Goal: Information Seeking & Learning: Learn about a topic

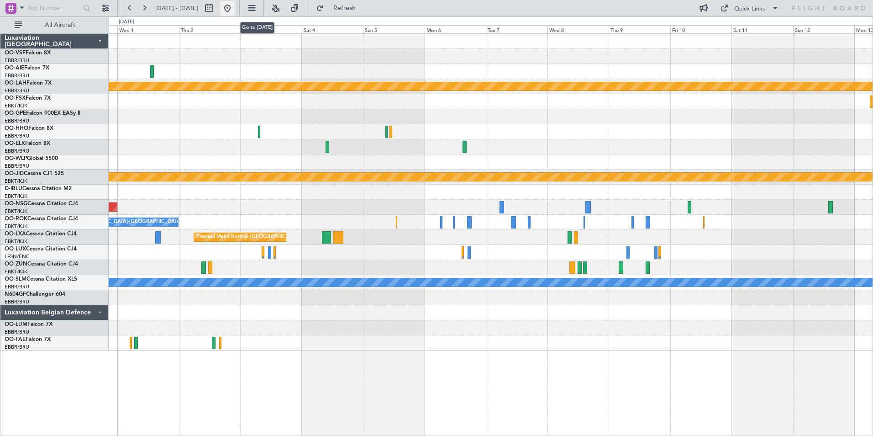
click at [235, 8] on button at bounding box center [227, 8] width 15 height 15
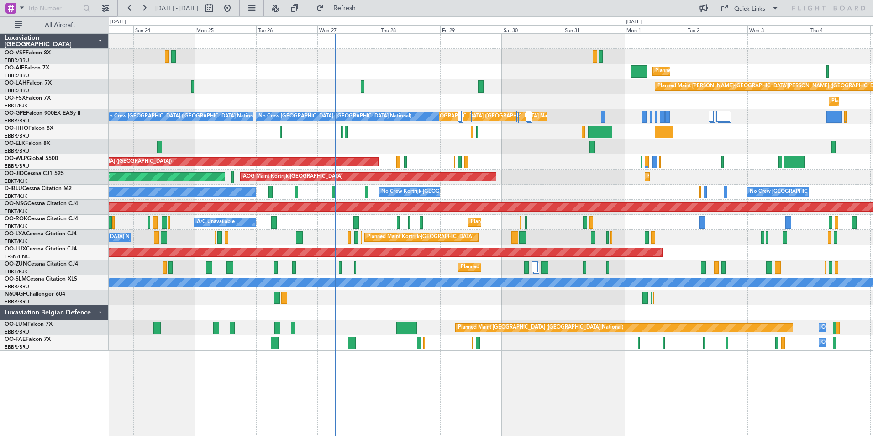
click at [507, 393] on div "Planned Maint [GEOGRAPHIC_DATA] ([GEOGRAPHIC_DATA]) Planned [GEOGRAPHIC_DATA][P…" at bounding box center [491, 234] width 765 height 402
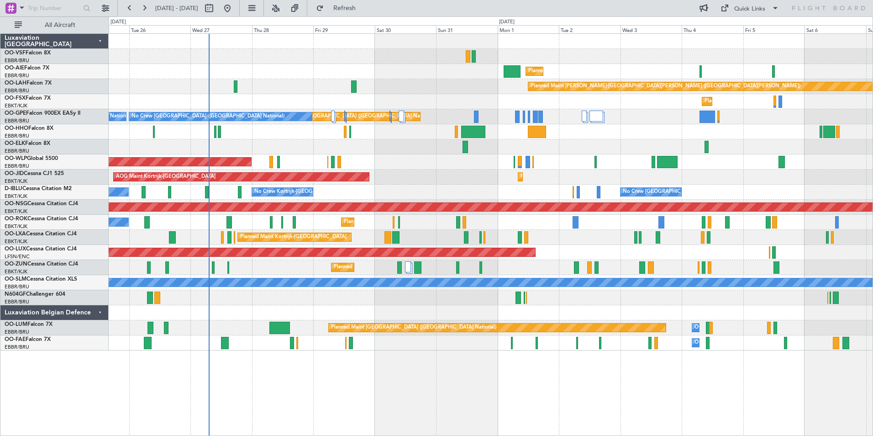
click at [600, 390] on div "Planned Maint [GEOGRAPHIC_DATA] ([GEOGRAPHIC_DATA]) Planned [GEOGRAPHIC_DATA][P…" at bounding box center [491, 234] width 765 height 402
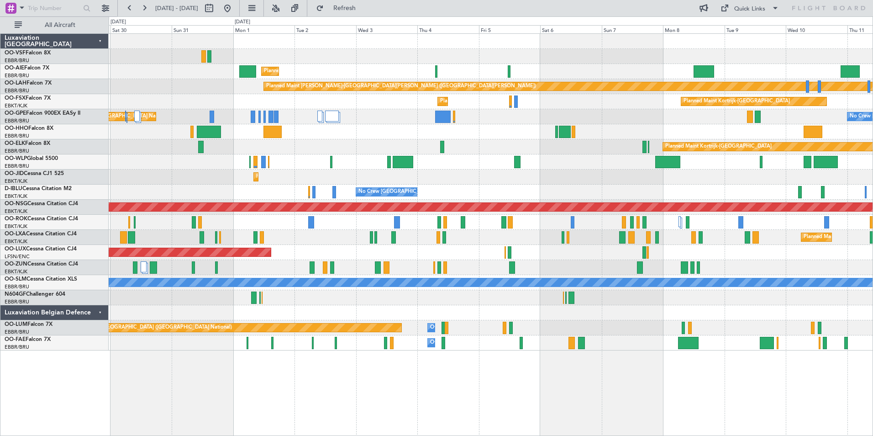
click at [532, 356] on div "Planned Maint [GEOGRAPHIC_DATA] ([GEOGRAPHIC_DATA]) Planned [GEOGRAPHIC_DATA][P…" at bounding box center [491, 234] width 765 height 402
click at [536, 369] on div "Planned Maint [GEOGRAPHIC_DATA] ([GEOGRAPHIC_DATA]) Planned [GEOGRAPHIC_DATA][P…" at bounding box center [491, 234] width 765 height 402
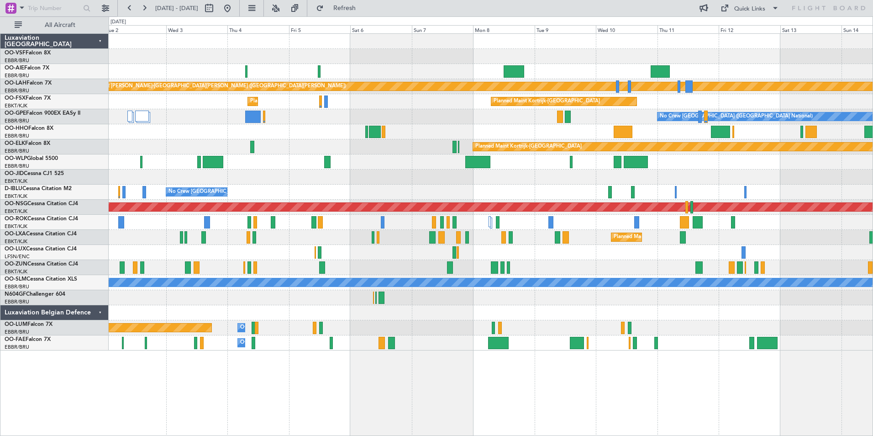
click at [564, 360] on div "Planned Maint [GEOGRAPHIC_DATA] ([GEOGRAPHIC_DATA]) Planned [GEOGRAPHIC_DATA][P…" at bounding box center [491, 234] width 765 height 402
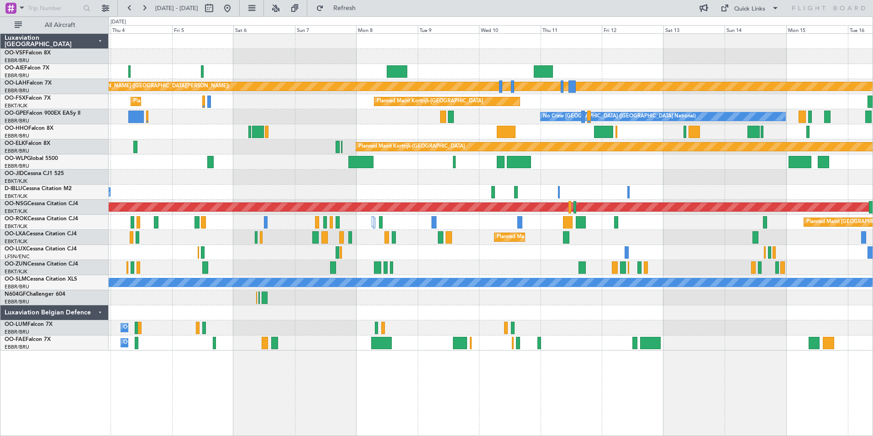
click at [560, 359] on div "Planned Maint [GEOGRAPHIC_DATA] ([GEOGRAPHIC_DATA]) Planned [GEOGRAPHIC_DATA][P…" at bounding box center [491, 234] width 765 height 402
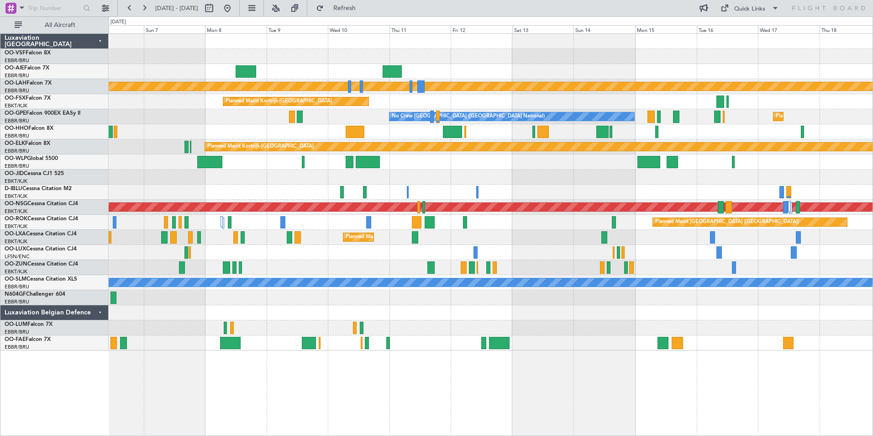
click at [576, 360] on div "Planned Maint [PERSON_NAME]-[GEOGRAPHIC_DATA][PERSON_NAME] ([GEOGRAPHIC_DATA][P…" at bounding box center [491, 234] width 765 height 402
click at [630, 360] on div "Planned Maint [PERSON_NAME]-[GEOGRAPHIC_DATA][PERSON_NAME] ([GEOGRAPHIC_DATA][P…" at bounding box center [491, 234] width 765 height 402
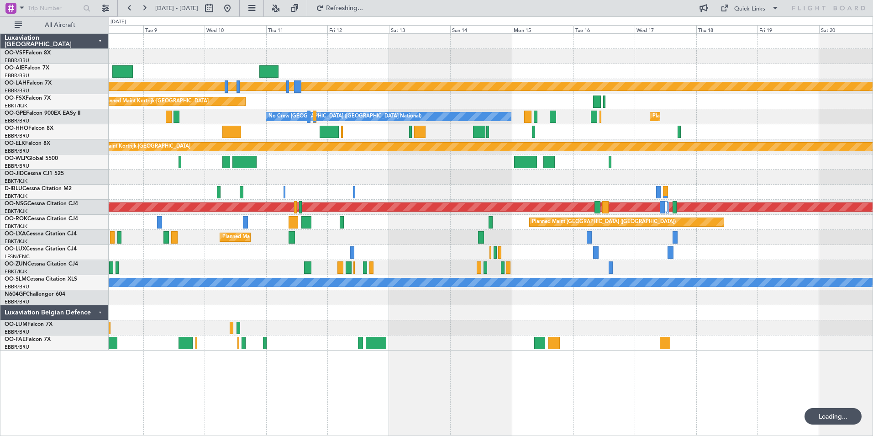
click at [565, 347] on div "Planned Maint [PERSON_NAME]-[GEOGRAPHIC_DATA][PERSON_NAME] ([GEOGRAPHIC_DATA][P…" at bounding box center [491, 234] width 765 height 402
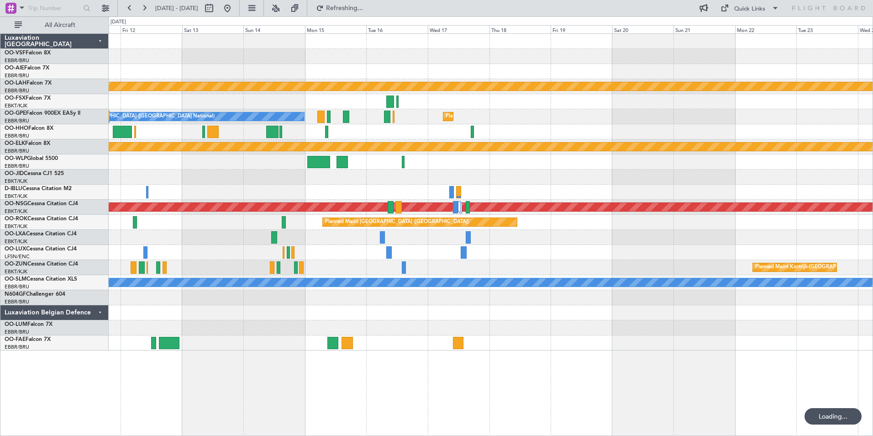
click at [586, 339] on div at bounding box center [491, 342] width 764 height 15
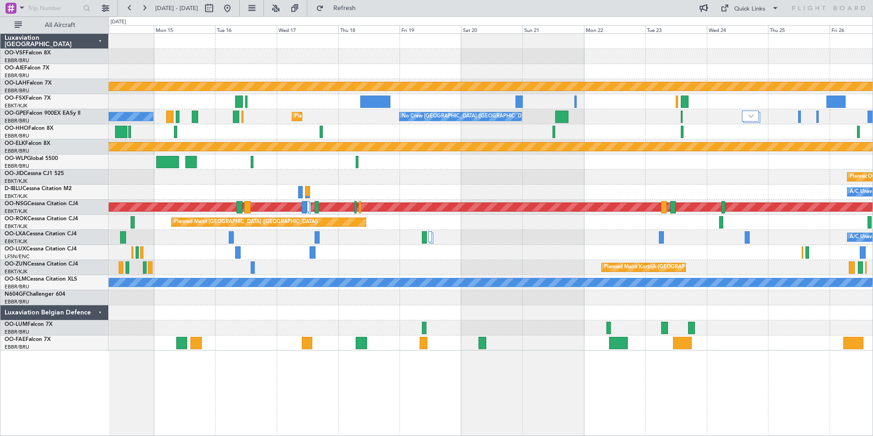
click at [736, 360] on div "Planned Maint [PERSON_NAME]-[GEOGRAPHIC_DATA][PERSON_NAME] ([GEOGRAPHIC_DATA][P…" at bounding box center [491, 234] width 765 height 402
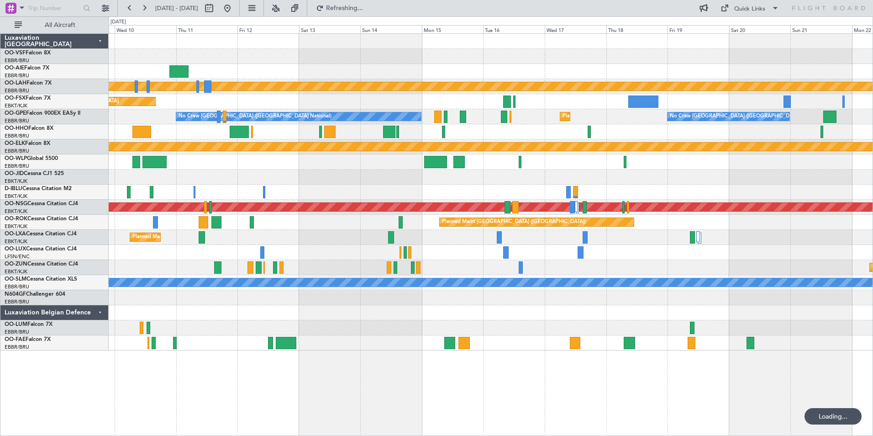
click at [732, 365] on div "Planned Maint [PERSON_NAME]-[GEOGRAPHIC_DATA][PERSON_NAME] ([GEOGRAPHIC_DATA][P…" at bounding box center [491, 234] width 765 height 402
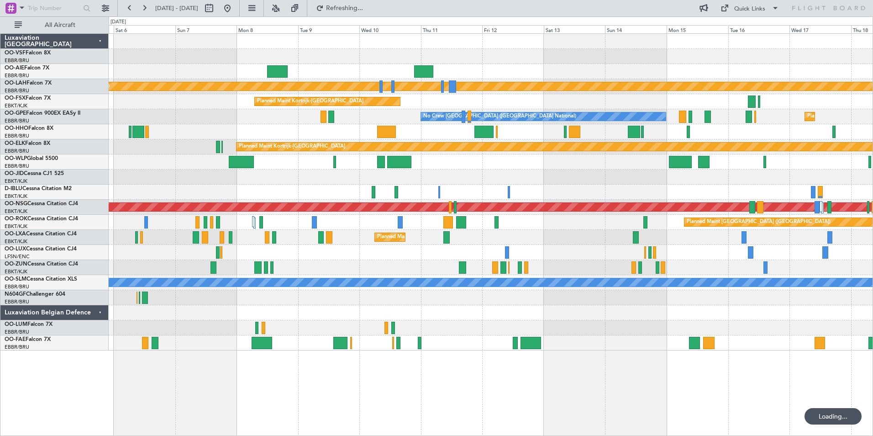
click at [727, 371] on div "Planned Maint [PERSON_NAME]-[GEOGRAPHIC_DATA][PERSON_NAME] ([GEOGRAPHIC_DATA][P…" at bounding box center [491, 234] width 765 height 402
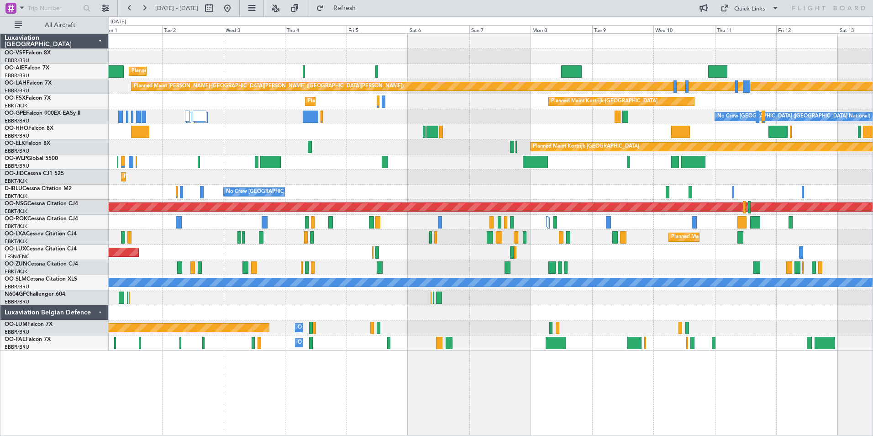
click at [734, 369] on div "Planned Maint [GEOGRAPHIC_DATA] ([GEOGRAPHIC_DATA]) Planned [GEOGRAPHIC_DATA][P…" at bounding box center [491, 234] width 765 height 402
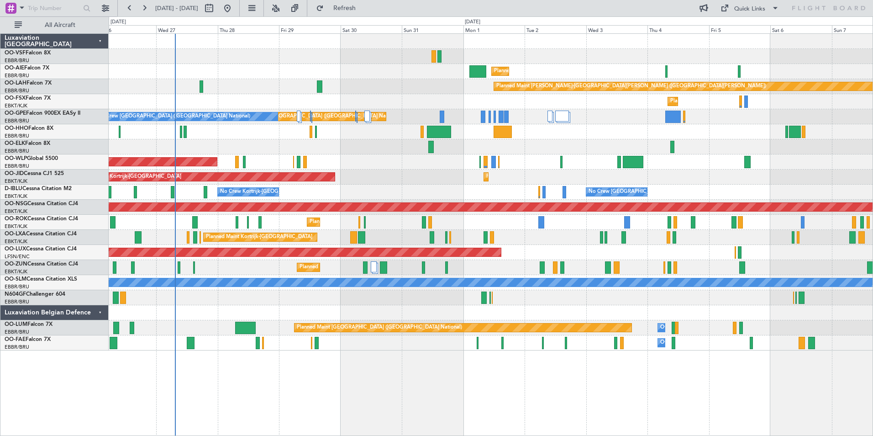
click at [376, 79] on div "Planned Maint [GEOGRAPHIC_DATA] ([GEOGRAPHIC_DATA])" at bounding box center [491, 71] width 764 height 15
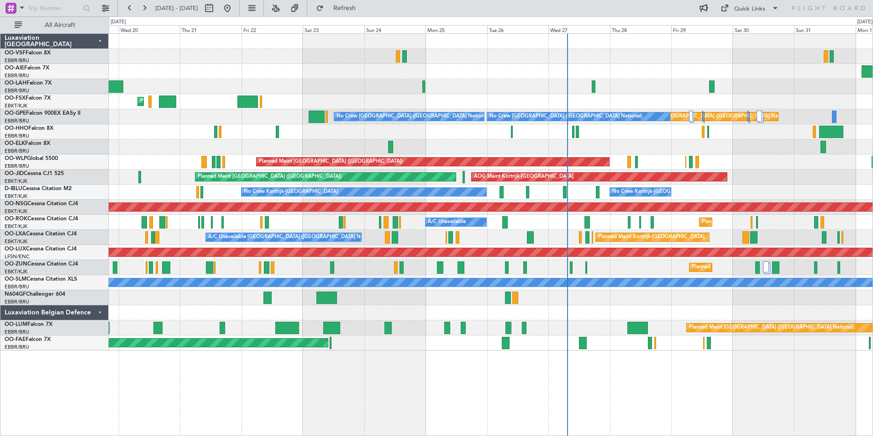
click at [623, 70] on div "Planned Maint [GEOGRAPHIC_DATA] ([GEOGRAPHIC_DATA])" at bounding box center [491, 71] width 764 height 15
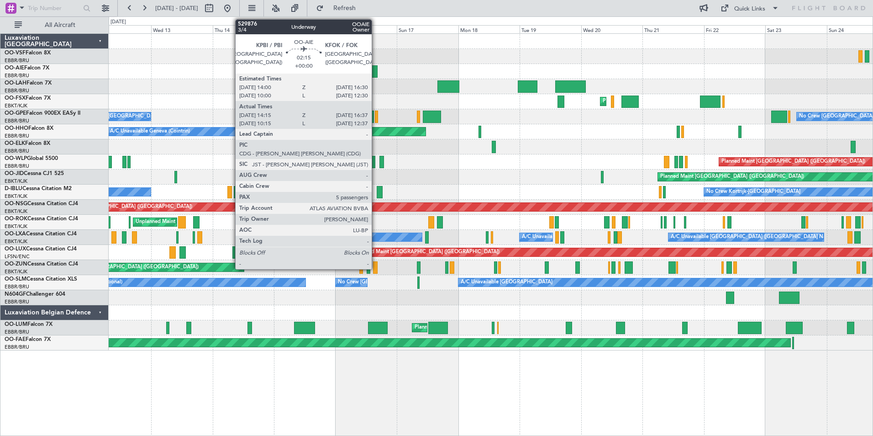
click at [376, 72] on div at bounding box center [375, 71] width 6 height 12
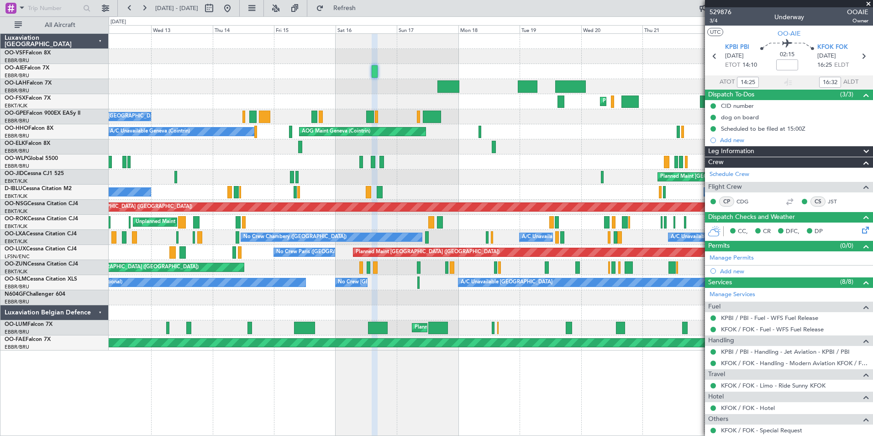
click at [869, 3] on span at bounding box center [868, 4] width 9 height 8
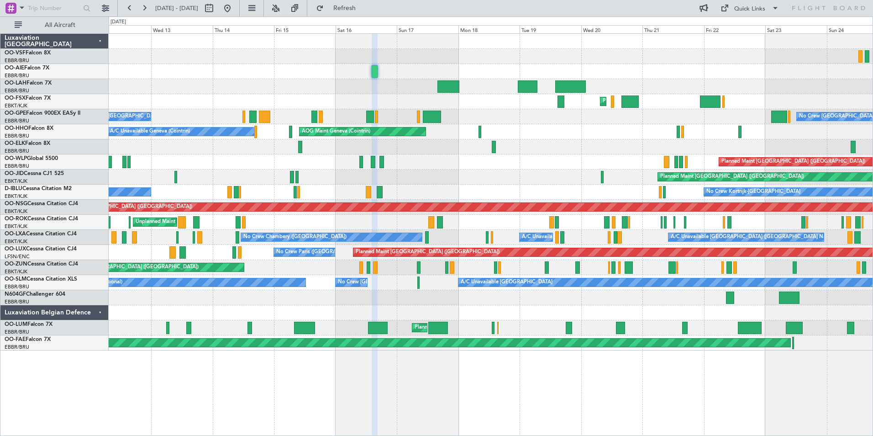
type input "0"
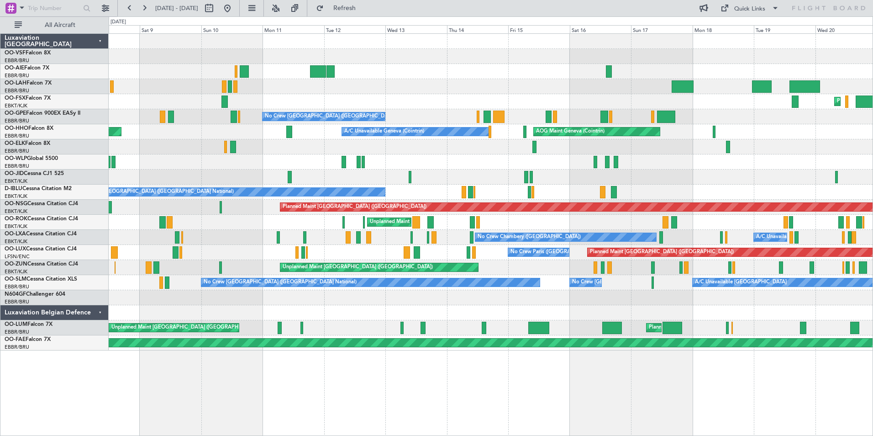
click at [481, 73] on div at bounding box center [491, 71] width 764 height 15
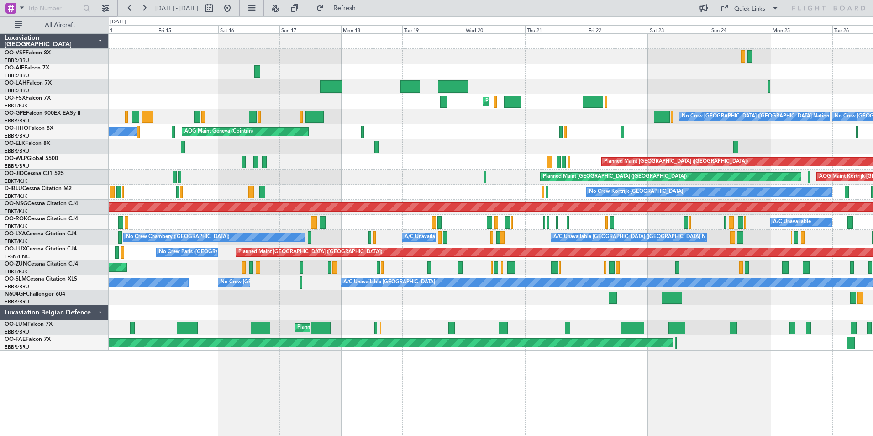
click at [333, 309] on div at bounding box center [491, 312] width 764 height 15
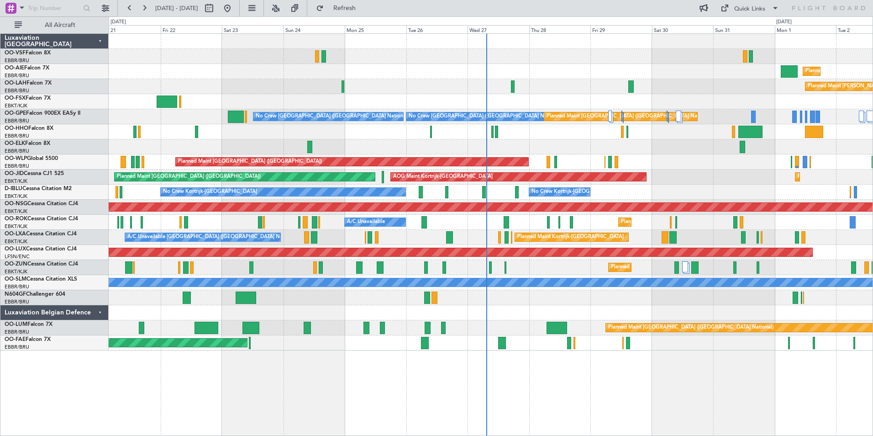
click at [133, 306] on div at bounding box center [491, 312] width 764 height 15
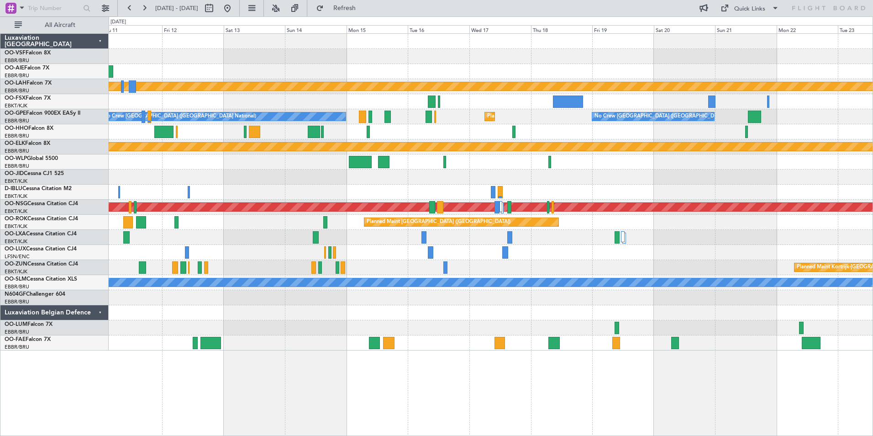
click at [427, 306] on div at bounding box center [491, 312] width 764 height 15
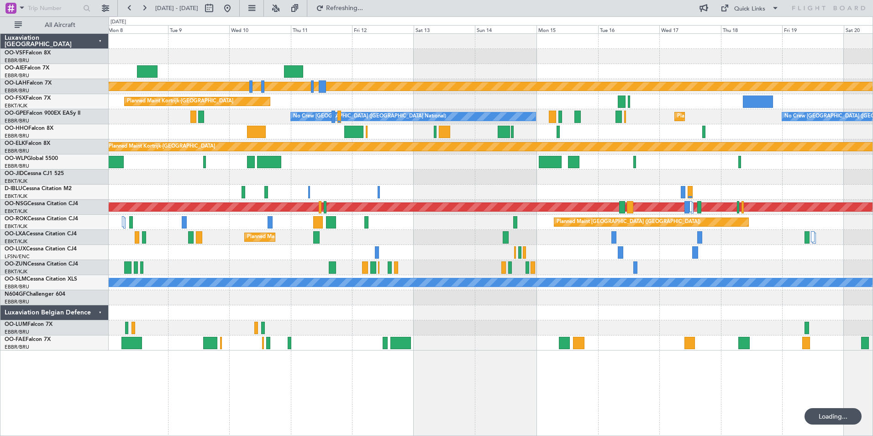
click at [873, 308] on html "[DATE] - [DATE] Refreshing... Quick Links All Aircraft Planned [GEOGRAPHIC_DATA…" at bounding box center [436, 218] width 873 height 436
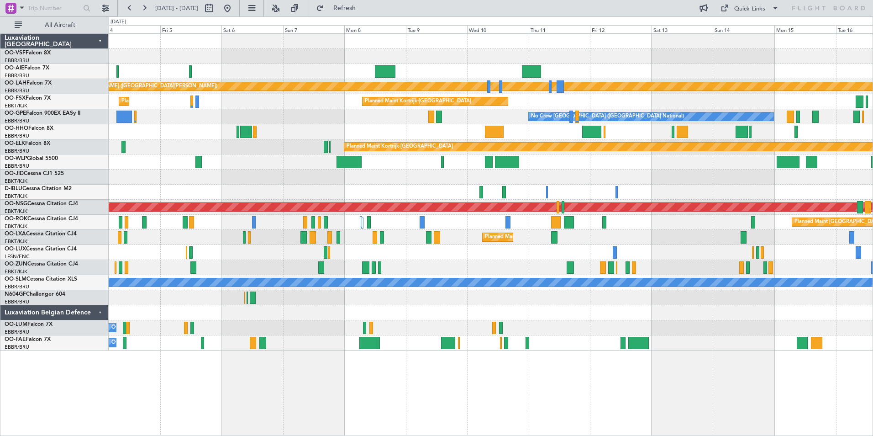
click at [0, 249] on html "[DATE] - [DATE] Refresh Quick Links All Aircraft Planned Maint [GEOGRAPHIC_DATA…" at bounding box center [436, 218] width 873 height 436
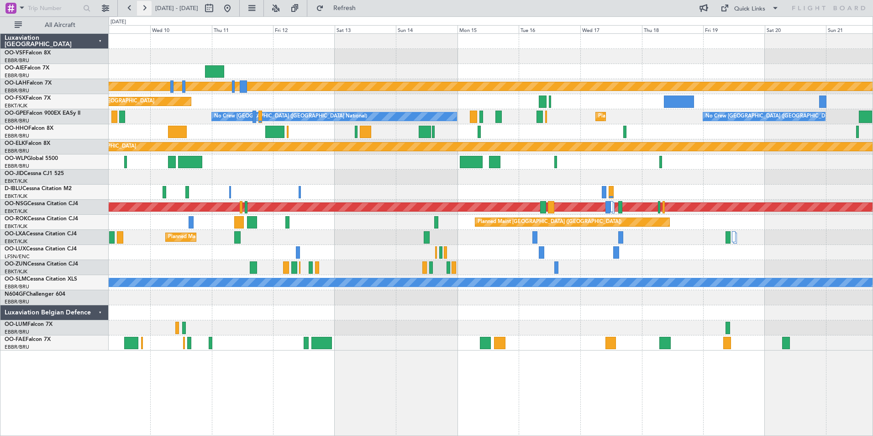
click at [144, 7] on button at bounding box center [144, 8] width 15 height 15
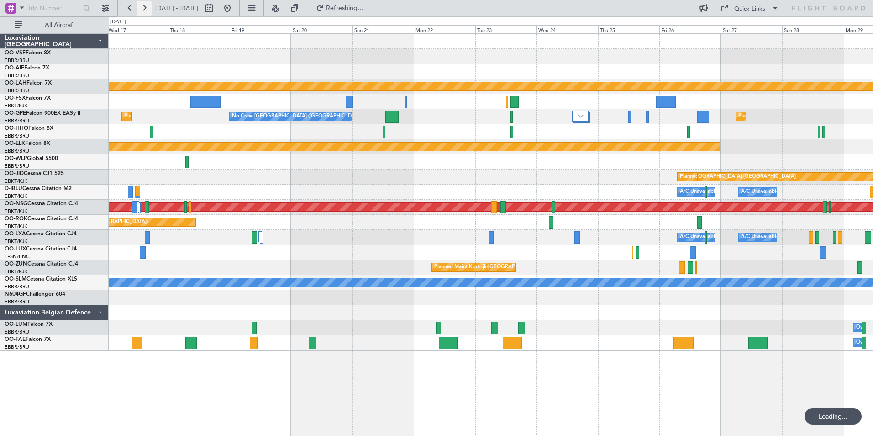
click at [144, 7] on button at bounding box center [144, 8] width 15 height 15
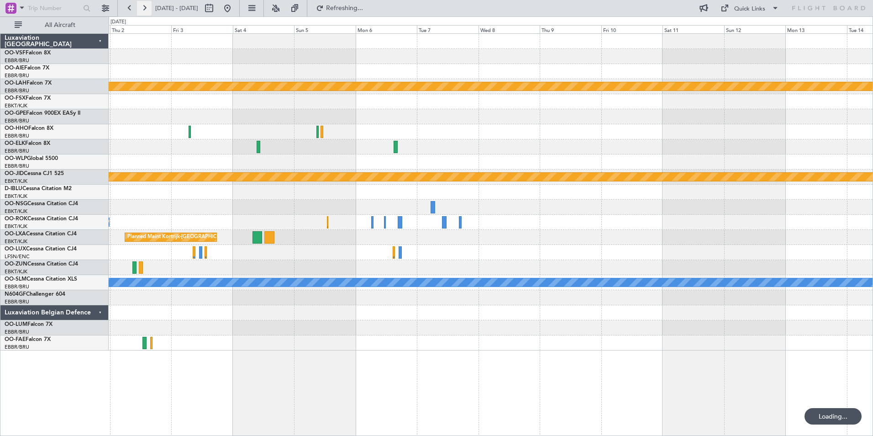
click at [144, 7] on button at bounding box center [144, 8] width 15 height 15
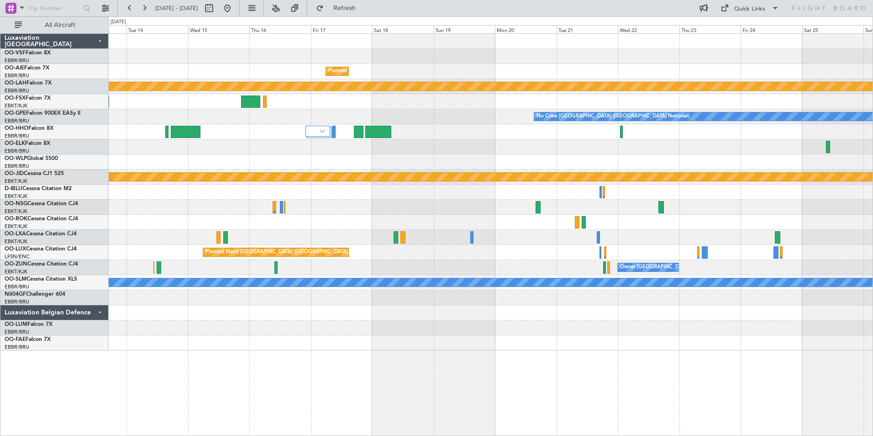
click at [388, 252] on div "Planned Maint [GEOGRAPHIC_DATA] ([GEOGRAPHIC_DATA] National)" at bounding box center [491, 252] width 764 height 15
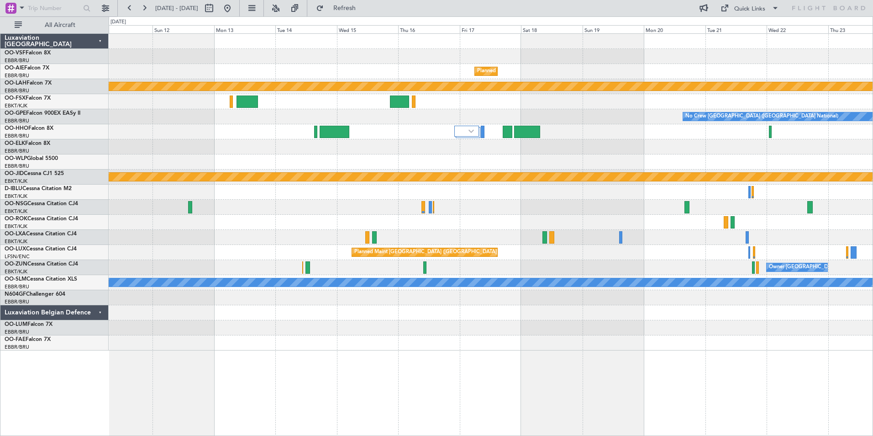
click at [463, 259] on div "Planned Maint [GEOGRAPHIC_DATA] ([GEOGRAPHIC_DATA] National)" at bounding box center [491, 252] width 764 height 15
click at [235, 8] on button at bounding box center [227, 8] width 15 height 15
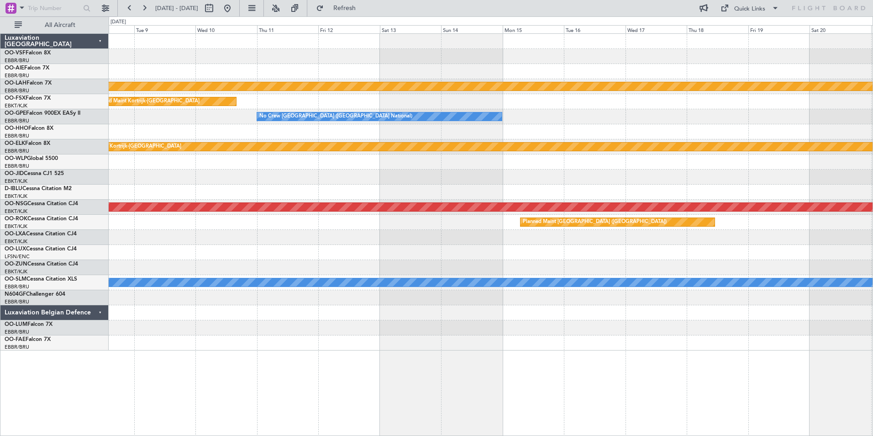
click at [0, 230] on html "[DATE] - [DATE] Refresh Quick Links All Aircraft Planned [GEOGRAPHIC_DATA][PERS…" at bounding box center [436, 218] width 873 height 436
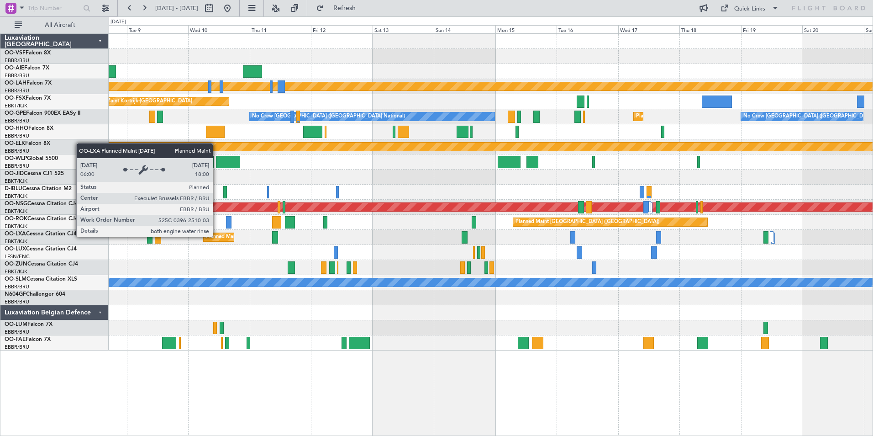
click at [217, 236] on div "Planned Maint [GEOGRAPHIC_DATA] ([GEOGRAPHIC_DATA] National)" at bounding box center [288, 237] width 165 height 14
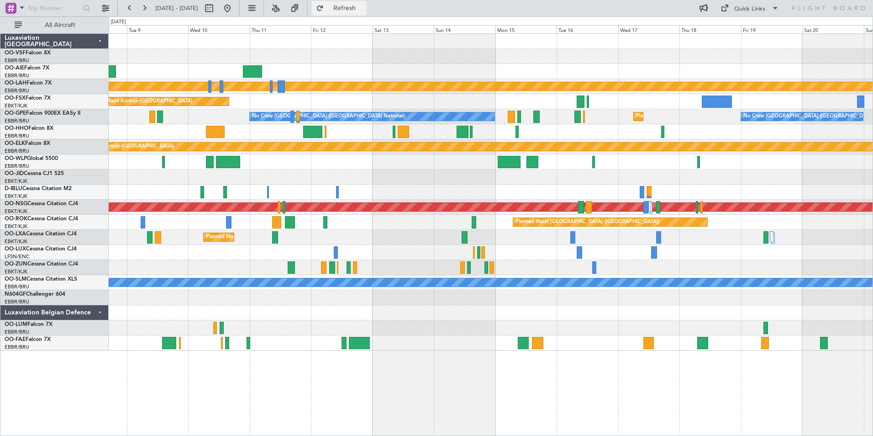
click at [364, 7] on span "Refresh" at bounding box center [345, 8] width 38 height 6
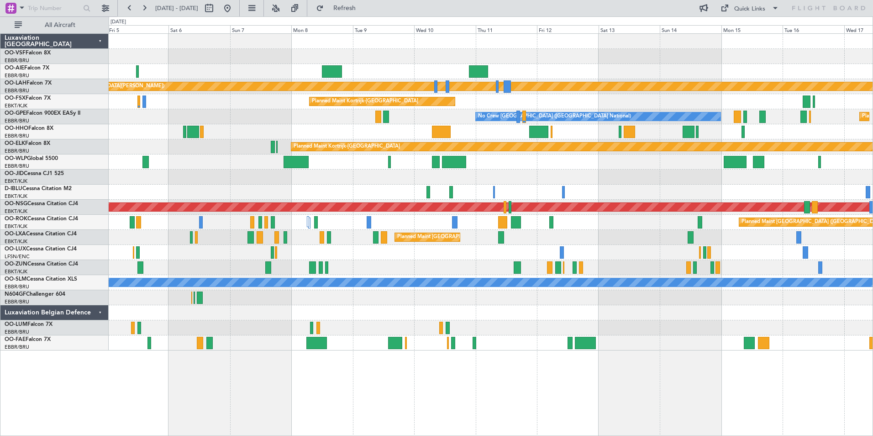
click at [603, 236] on div "Planned Maint [GEOGRAPHIC_DATA] ([GEOGRAPHIC_DATA] National)" at bounding box center [491, 237] width 764 height 15
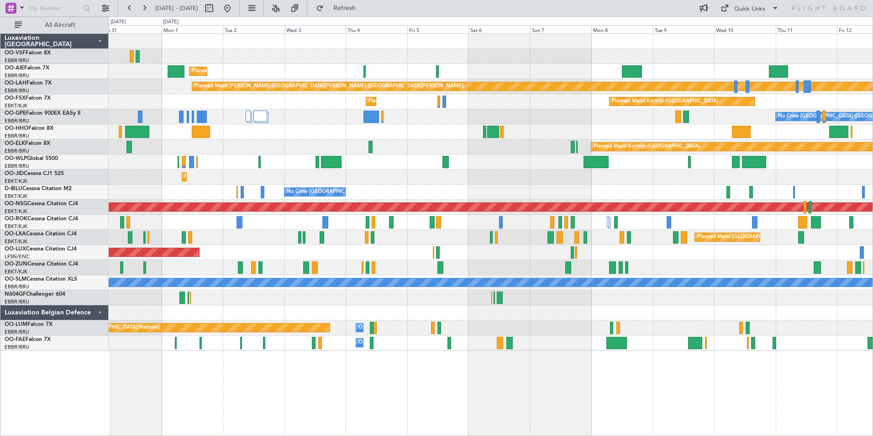
click at [478, 250] on div "Planned Maint [GEOGRAPHIC_DATA] ([GEOGRAPHIC_DATA])" at bounding box center [491, 252] width 764 height 15
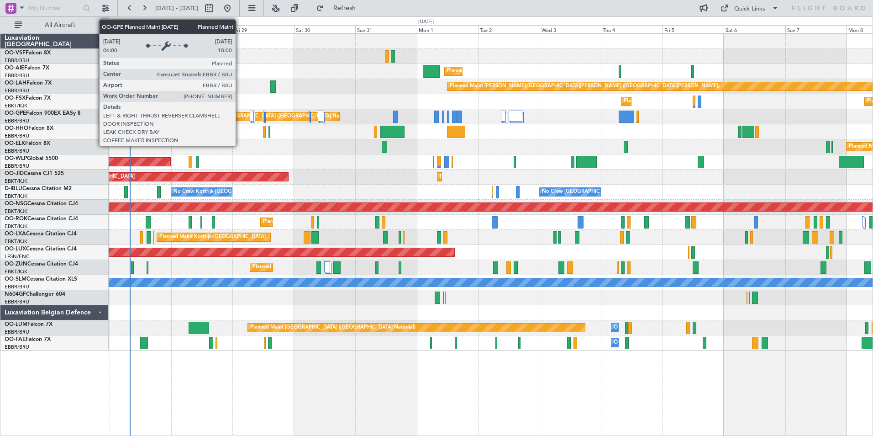
click at [240, 114] on div "Planned Maint [GEOGRAPHIC_DATA] ([GEOGRAPHIC_DATA] National)" at bounding box center [271, 117] width 165 height 14
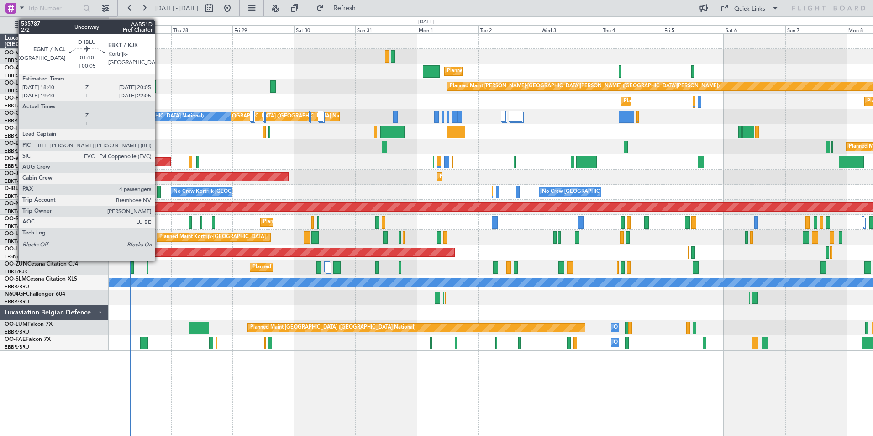
click at [159, 194] on div at bounding box center [159, 192] width 4 height 12
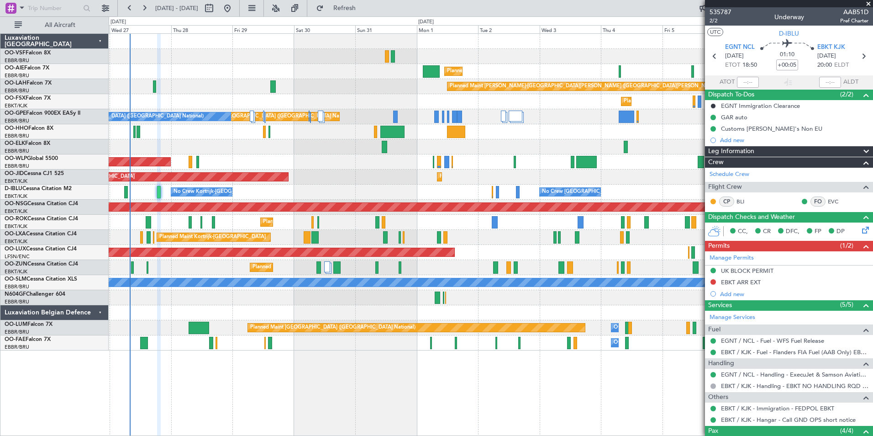
click at [871, 2] on span at bounding box center [868, 4] width 9 height 8
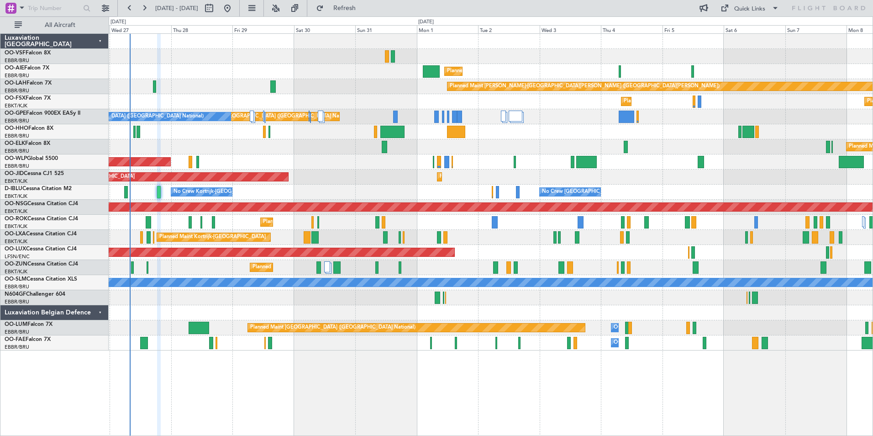
type input "0"
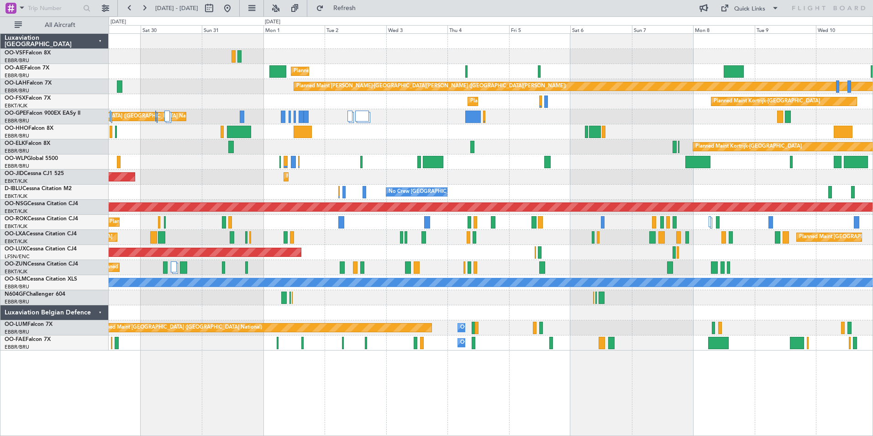
click at [161, 374] on div "Planned Maint [GEOGRAPHIC_DATA] ([GEOGRAPHIC_DATA]) Planned [GEOGRAPHIC_DATA][P…" at bounding box center [491, 234] width 765 height 402
click at [21, 393] on div "Planned Maint [GEOGRAPHIC_DATA] ([GEOGRAPHIC_DATA]) Planned [GEOGRAPHIC_DATA][P…" at bounding box center [436, 225] width 873 height 419
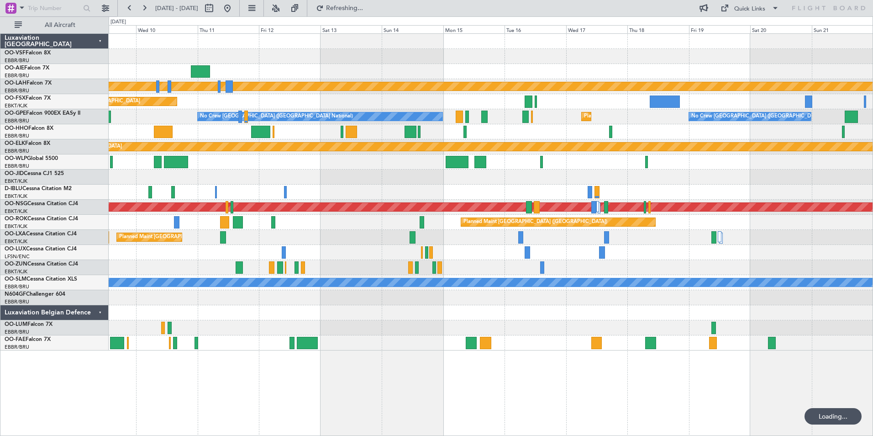
click at [106, 390] on div "Planned Maint [PERSON_NAME]-[GEOGRAPHIC_DATA][PERSON_NAME] ([GEOGRAPHIC_DATA][P…" at bounding box center [436, 225] width 873 height 419
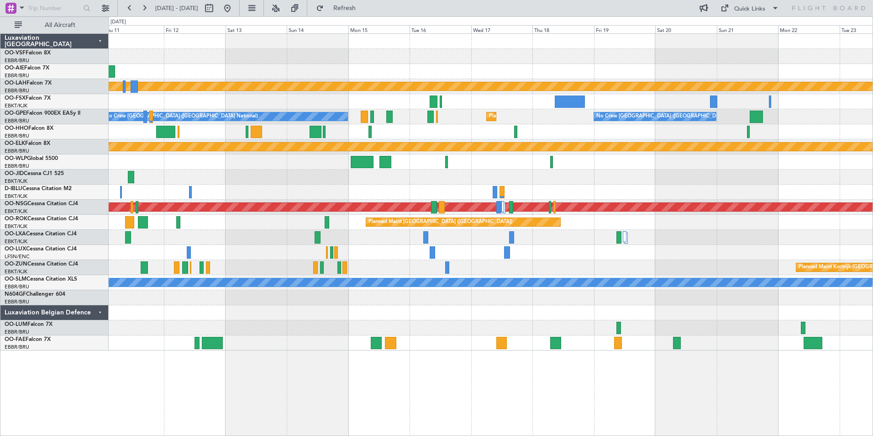
click at [138, 400] on div "Planned Maint [PERSON_NAME]-[GEOGRAPHIC_DATA][PERSON_NAME] ([GEOGRAPHIC_DATA][P…" at bounding box center [491, 234] width 765 height 402
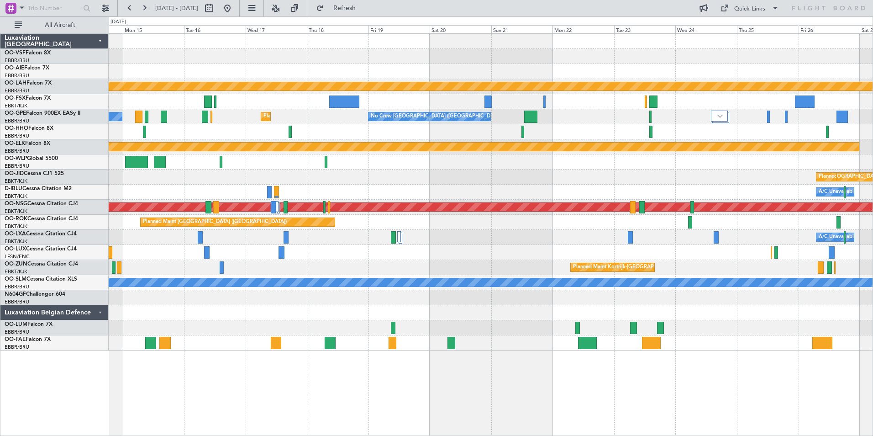
click at [170, 386] on div "Planned Maint [PERSON_NAME]-[GEOGRAPHIC_DATA][PERSON_NAME] ([GEOGRAPHIC_DATA][P…" at bounding box center [491, 234] width 765 height 402
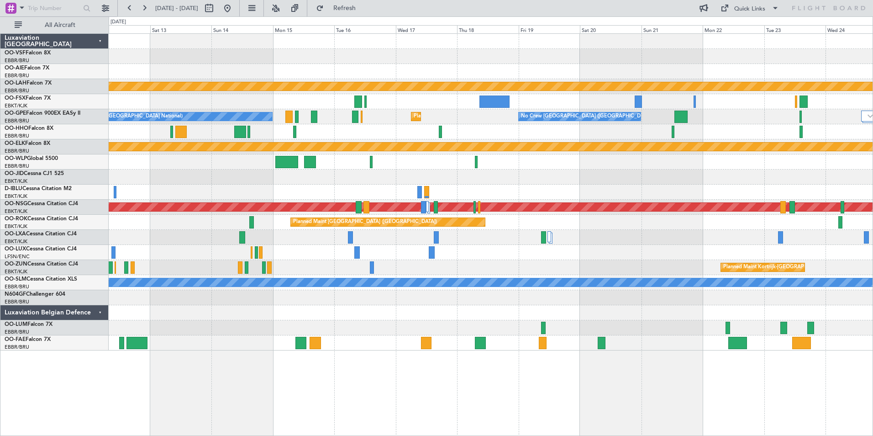
click at [581, 398] on div "Planned Maint [PERSON_NAME]-[GEOGRAPHIC_DATA][PERSON_NAME] ([GEOGRAPHIC_DATA][P…" at bounding box center [491, 234] width 765 height 402
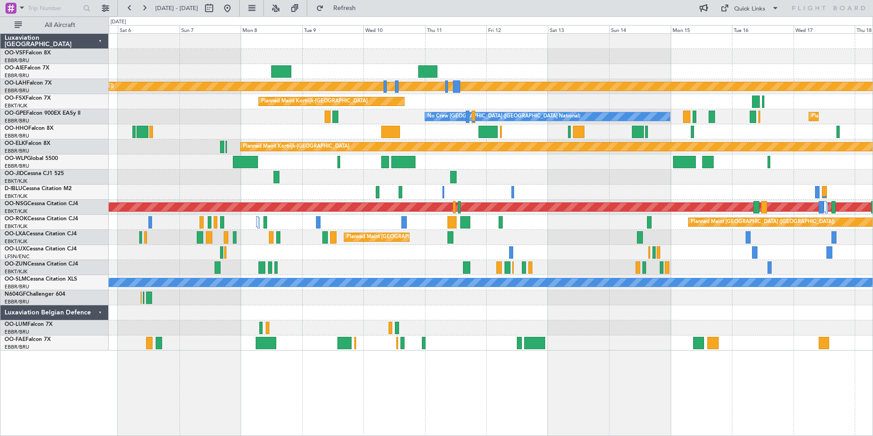
click at [590, 412] on div "Planned Maint [PERSON_NAME]-[GEOGRAPHIC_DATA][PERSON_NAME] ([GEOGRAPHIC_DATA][P…" at bounding box center [491, 234] width 765 height 402
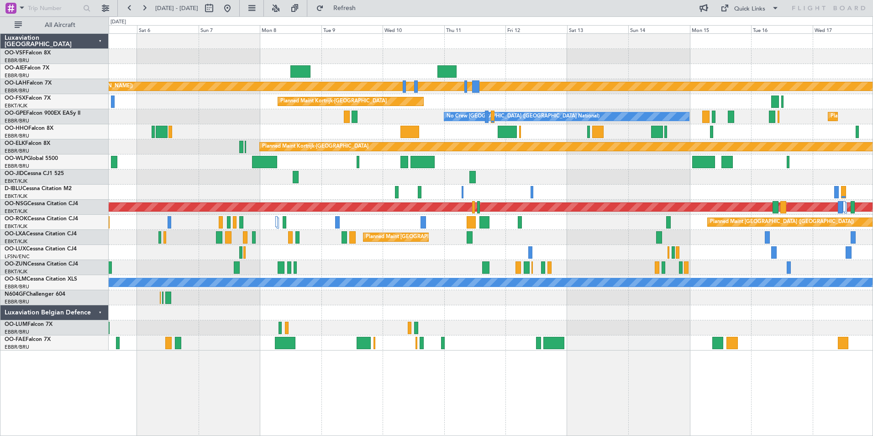
click at [478, 411] on div "Planned Maint [PERSON_NAME]-[GEOGRAPHIC_DATA][PERSON_NAME] ([GEOGRAPHIC_DATA][P…" at bounding box center [491, 234] width 765 height 402
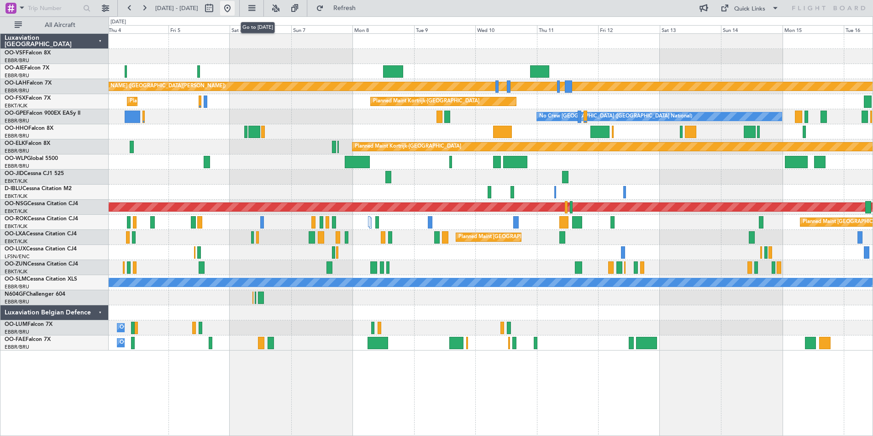
click at [235, 11] on button at bounding box center [227, 8] width 15 height 15
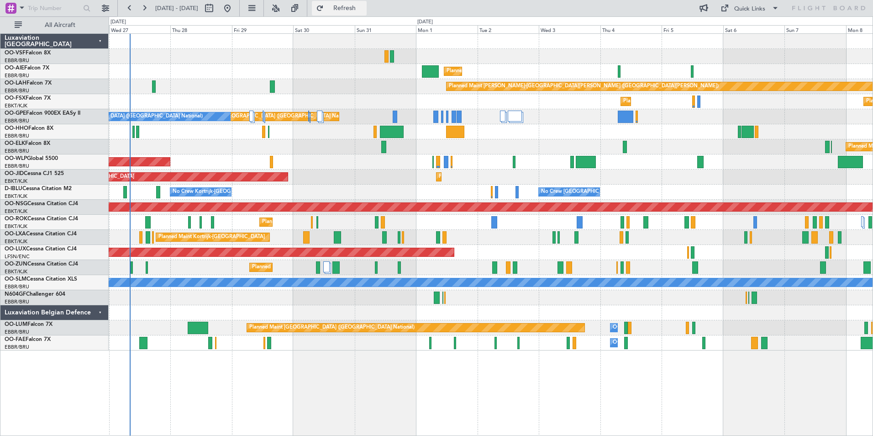
click at [364, 6] on span "Refresh" at bounding box center [345, 8] width 38 height 6
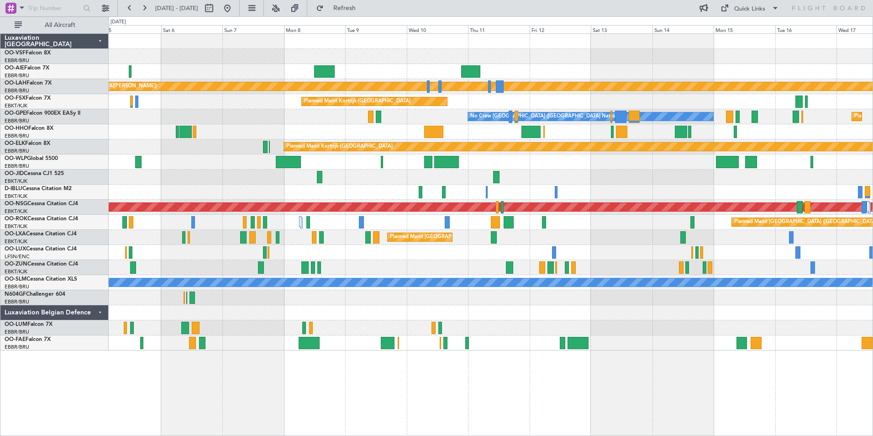
click at [213, 243] on div "Planned Maint [GEOGRAPHIC_DATA] ([GEOGRAPHIC_DATA] National)" at bounding box center [491, 237] width 764 height 15
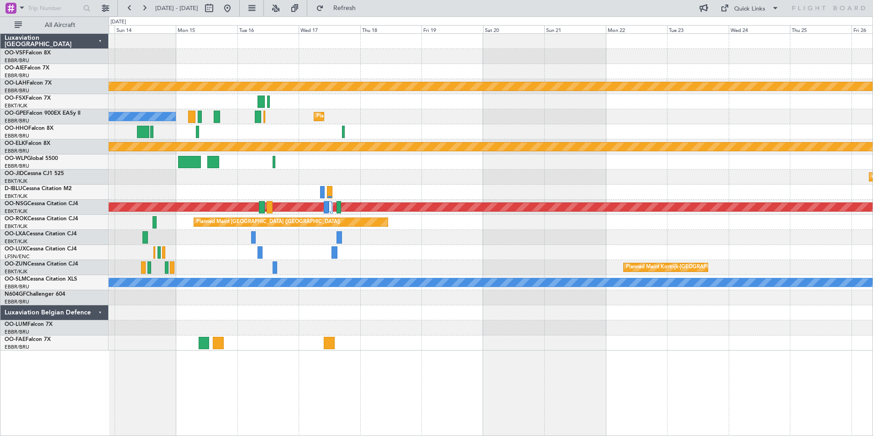
click at [85, 252] on div "Planned Maint [PERSON_NAME]-[GEOGRAPHIC_DATA][PERSON_NAME] ([GEOGRAPHIC_DATA][P…" at bounding box center [436, 225] width 873 height 419
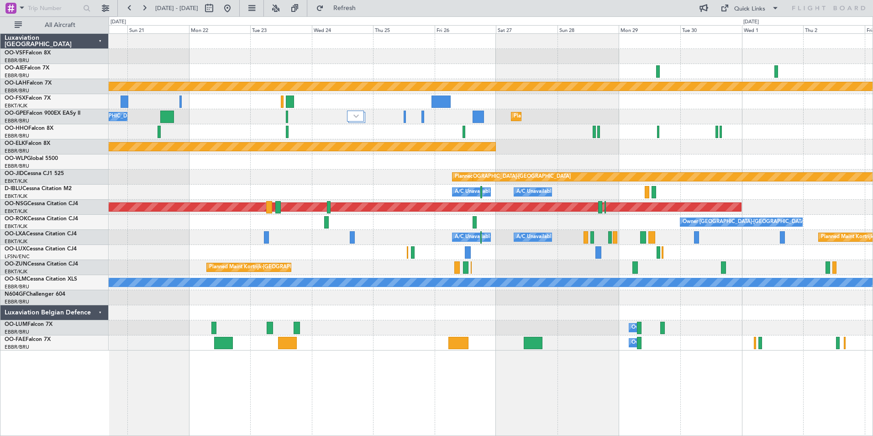
click at [48, 242] on div "Planned Maint [PERSON_NAME]-[GEOGRAPHIC_DATA][PERSON_NAME] ([GEOGRAPHIC_DATA][P…" at bounding box center [436, 225] width 873 height 419
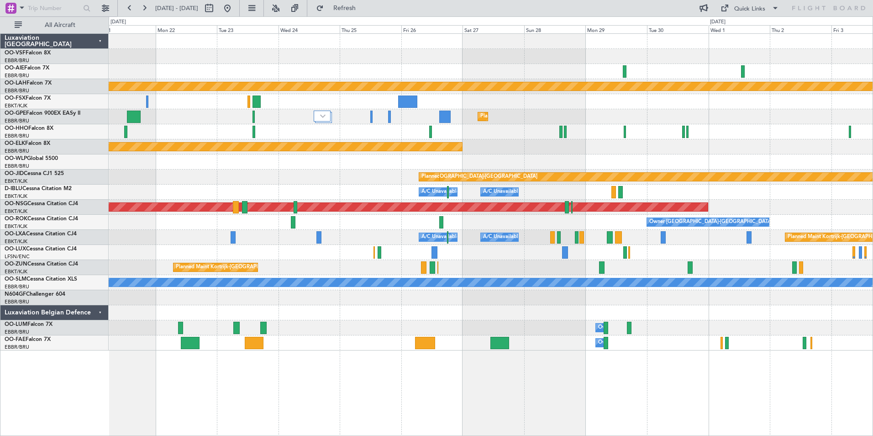
click at [684, 256] on div at bounding box center [491, 252] width 764 height 15
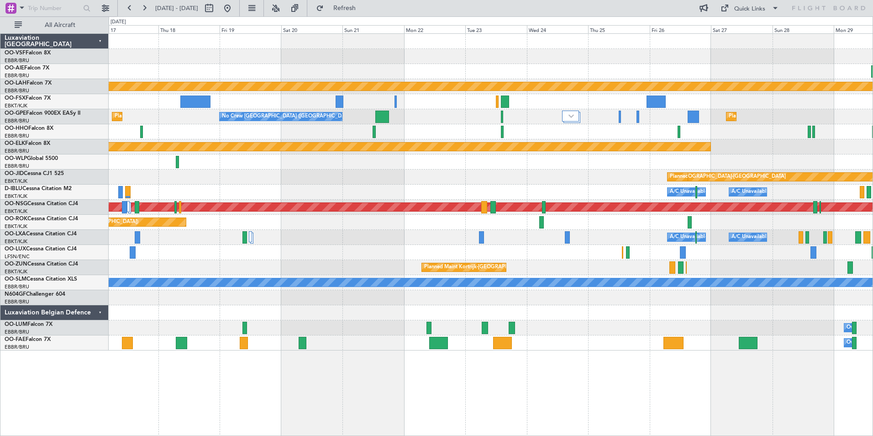
click at [494, 259] on div at bounding box center [491, 252] width 764 height 15
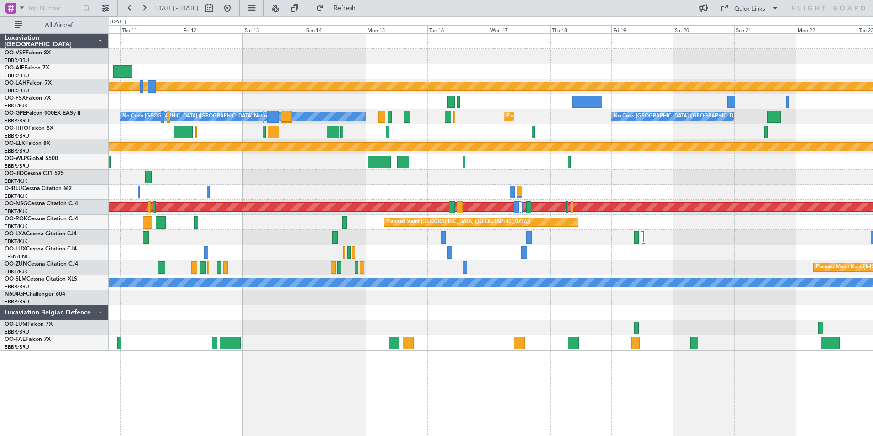
click at [684, 255] on div "Planned Maint [PERSON_NAME]-[GEOGRAPHIC_DATA][PERSON_NAME] ([GEOGRAPHIC_DATA][P…" at bounding box center [491, 192] width 764 height 317
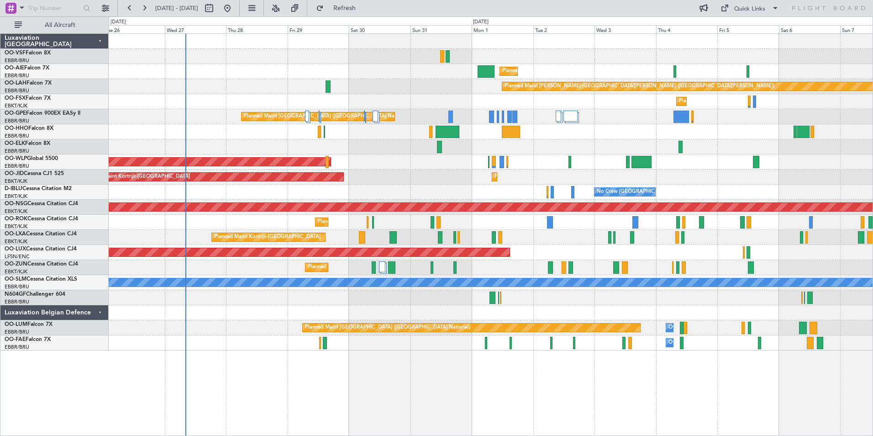
click at [458, 305] on div "Planned Maint [GEOGRAPHIC_DATA] ([GEOGRAPHIC_DATA]) Planned [GEOGRAPHIC_DATA][P…" at bounding box center [491, 192] width 764 height 317
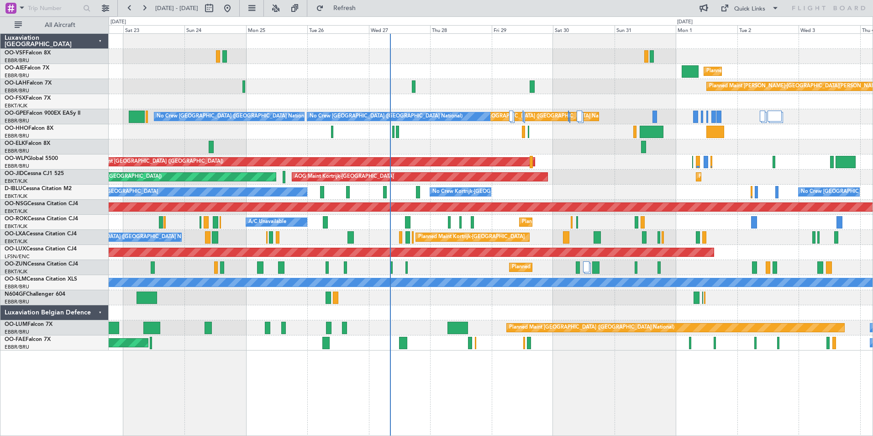
click at [433, 316] on div at bounding box center [491, 312] width 764 height 15
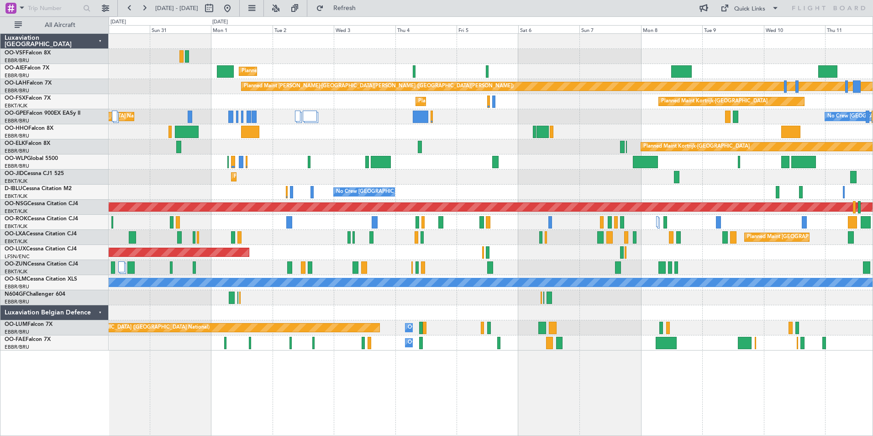
click at [25, 288] on div "Planned Maint [GEOGRAPHIC_DATA] ([GEOGRAPHIC_DATA]) Planned [GEOGRAPHIC_DATA][P…" at bounding box center [436, 225] width 873 height 419
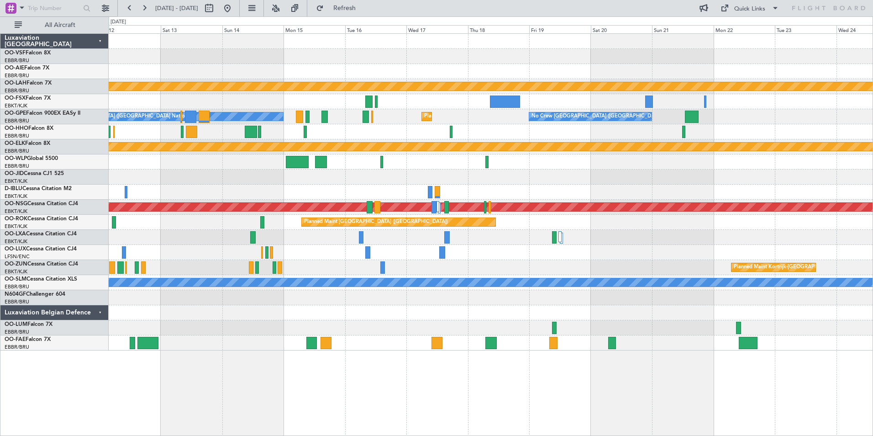
click at [164, 276] on div "Planned Maint [PERSON_NAME]-[GEOGRAPHIC_DATA][PERSON_NAME] ([GEOGRAPHIC_DATA][P…" at bounding box center [491, 192] width 764 height 317
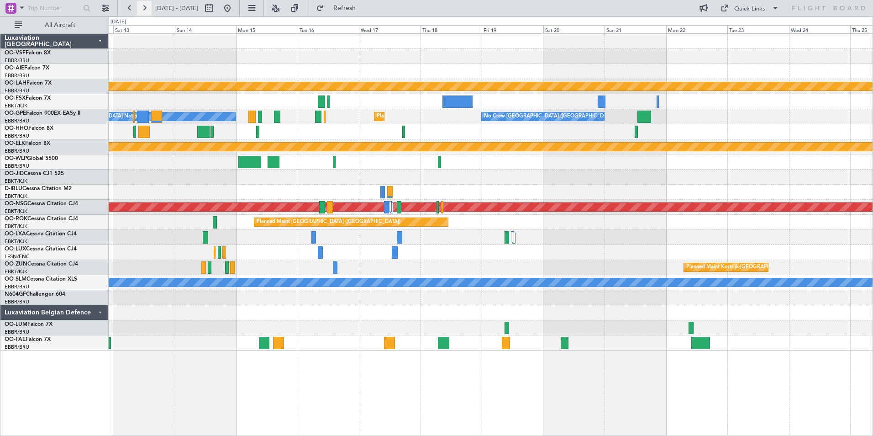
click at [144, 6] on button at bounding box center [144, 8] width 15 height 15
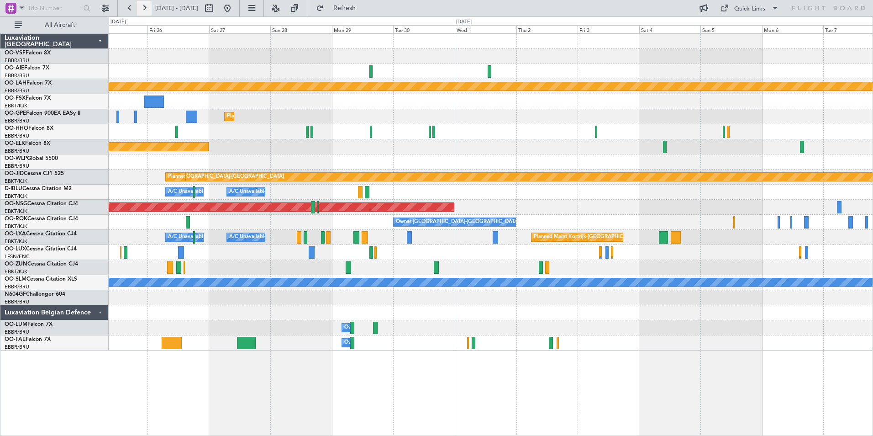
click at [144, 6] on button at bounding box center [144, 8] width 15 height 15
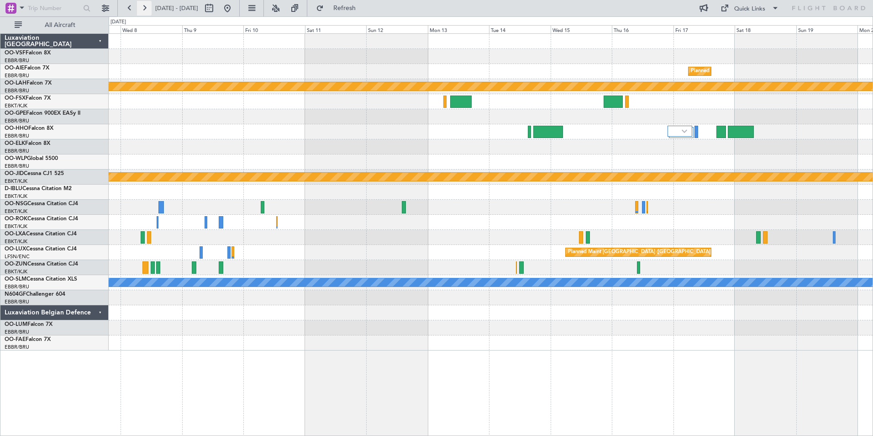
click at [144, 6] on button at bounding box center [144, 8] width 15 height 15
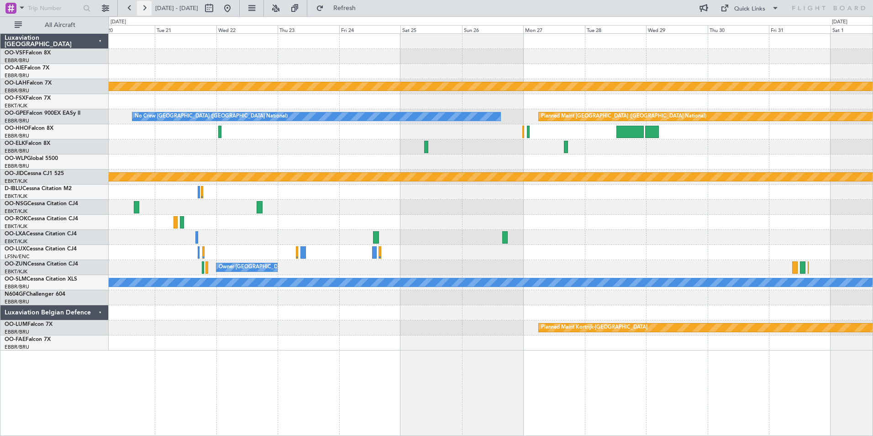
click at [144, 6] on button at bounding box center [144, 8] width 15 height 15
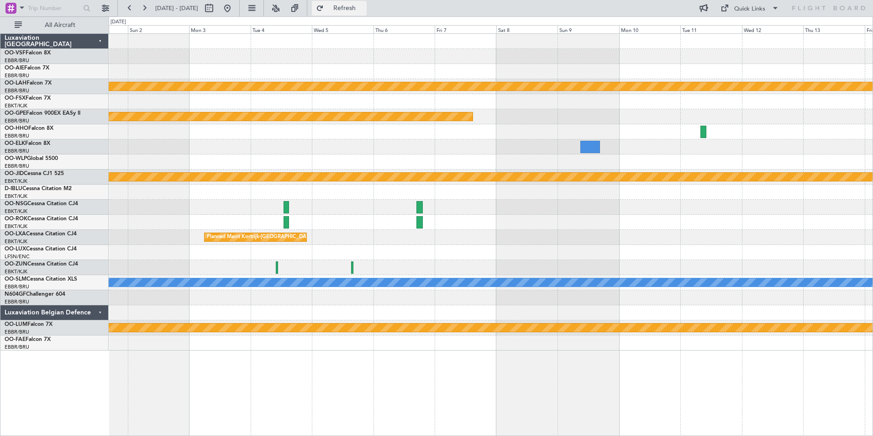
click at [364, 5] on span "Refresh" at bounding box center [345, 8] width 38 height 6
click at [127, 8] on button at bounding box center [129, 8] width 15 height 15
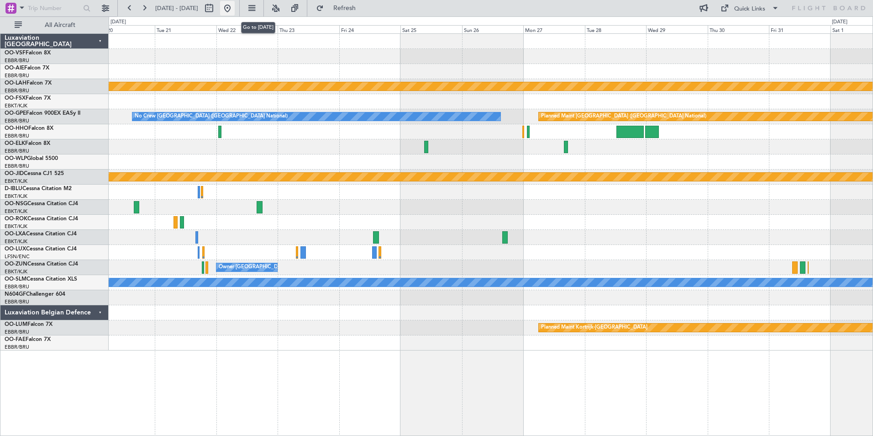
click at [235, 8] on button at bounding box center [227, 8] width 15 height 15
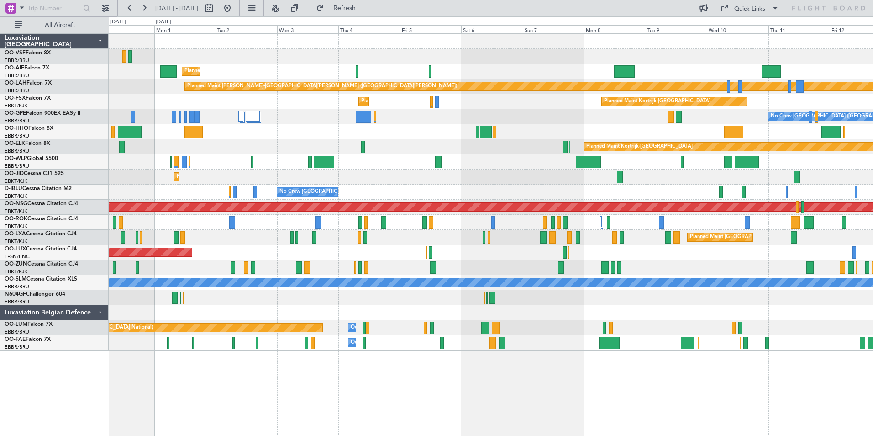
click at [488, 259] on div "Planned Maint [GEOGRAPHIC_DATA] ([GEOGRAPHIC_DATA])" at bounding box center [491, 252] width 764 height 15
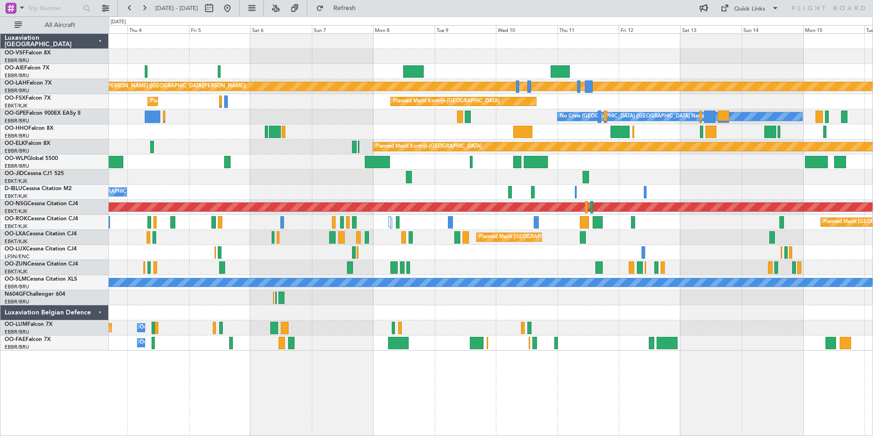
click at [446, 253] on div "Planned Maint [GEOGRAPHIC_DATA] ([GEOGRAPHIC_DATA])" at bounding box center [491, 252] width 764 height 15
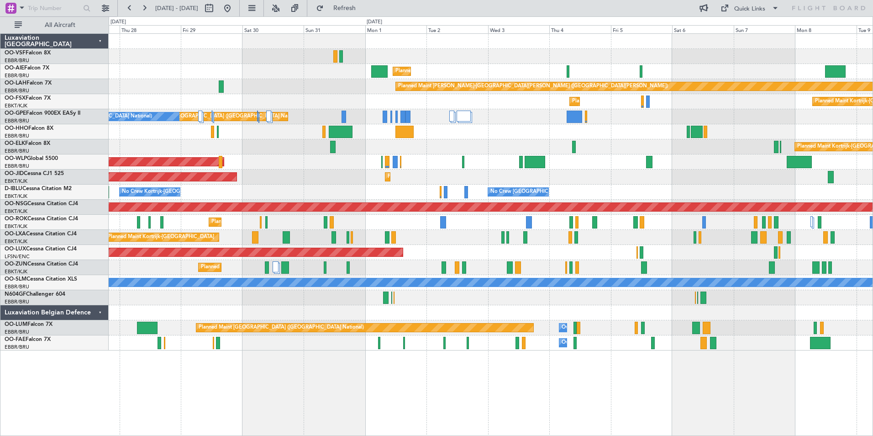
click at [683, 117] on div "Planned Maint Brussels (Brussels National) No Crew Brussels (Brussels National)…" at bounding box center [491, 116] width 764 height 15
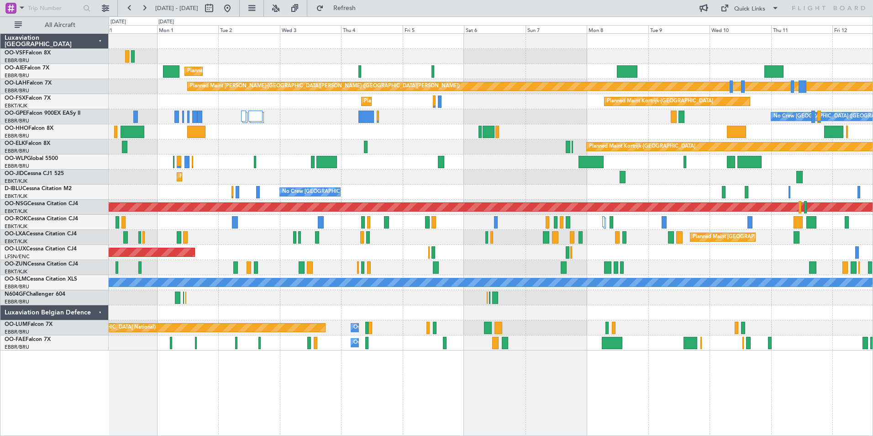
click at [444, 119] on div "No Crew Brussels (Brussels National) Planned Maint Brussels (Brussels National)…" at bounding box center [491, 116] width 764 height 15
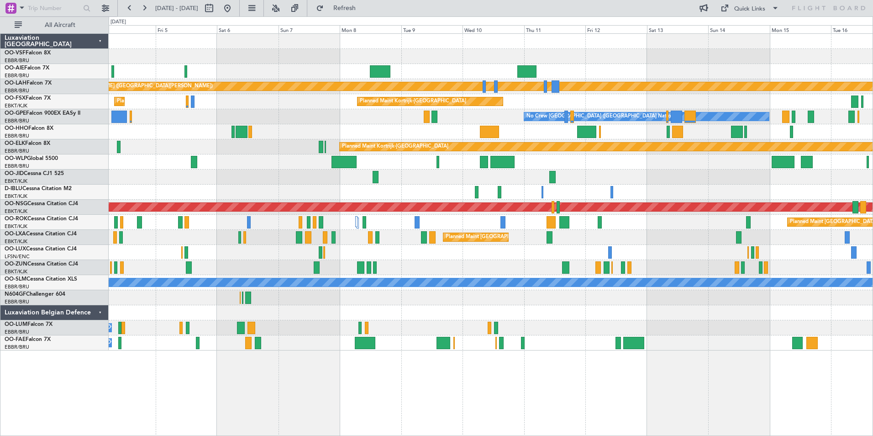
click at [386, 121] on div "No Crew Brussels (Brussels National) Planned Maint Brussels (Brussels National)…" at bounding box center [491, 116] width 764 height 15
click at [20, 111] on span "OO-GPE" at bounding box center [15, 113] width 21 height 5
click at [249, 165] on div at bounding box center [491, 161] width 764 height 15
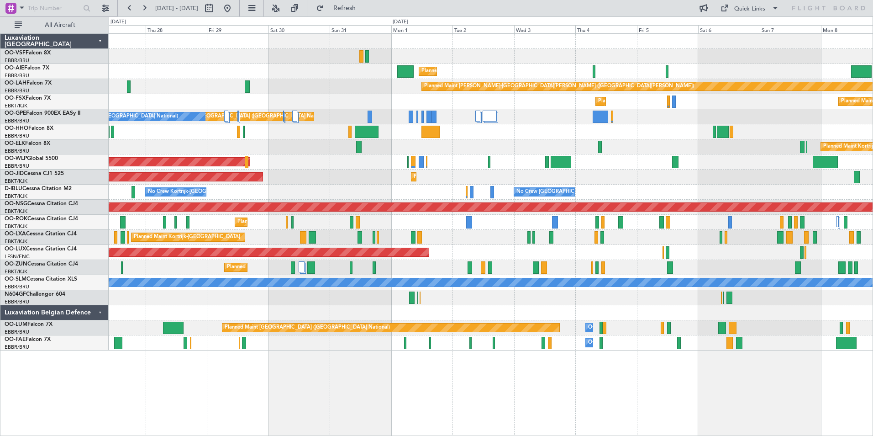
click at [873, 254] on html "04 Sep 2025 - 16 Sep 2025 Refresh Quick Links All Aircraft Planned Maint London…" at bounding box center [436, 218] width 873 height 436
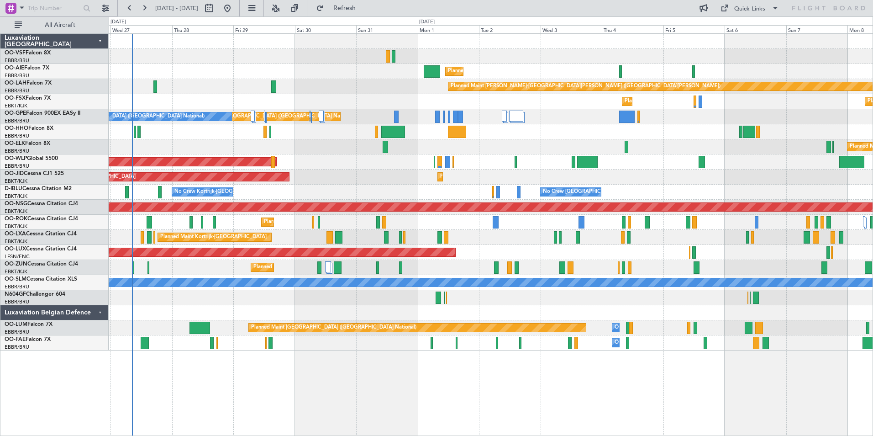
click at [185, 275] on div "Planned Maint London (Farnborough) Planned Maint Alton-st Louis (St Louis Regl)…" at bounding box center [491, 192] width 764 height 317
click at [358, 7] on span "Refresh" at bounding box center [345, 8] width 38 height 6
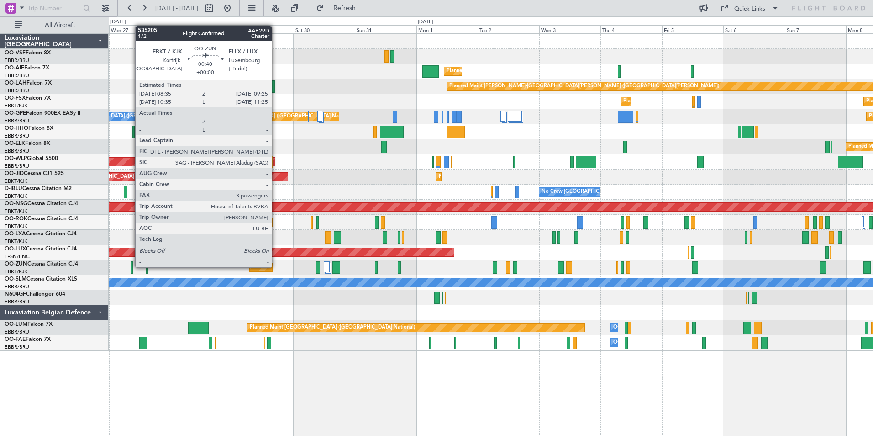
click at [131, 266] on div at bounding box center [132, 267] width 2 height 12
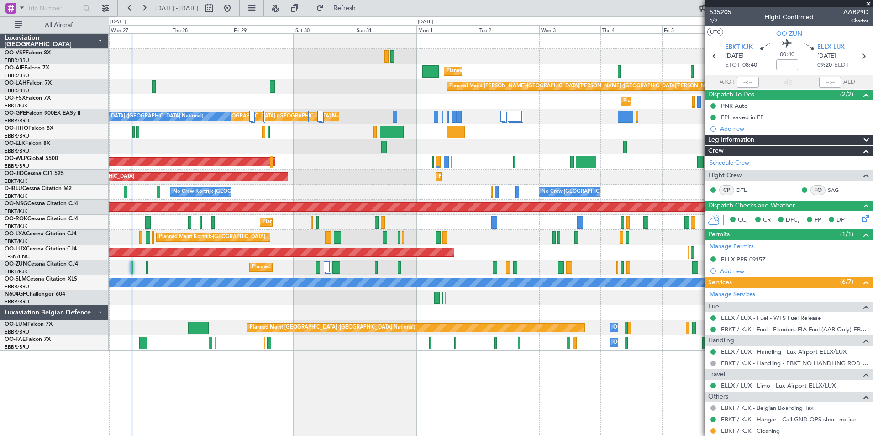
click at [868, 4] on span at bounding box center [868, 4] width 9 height 8
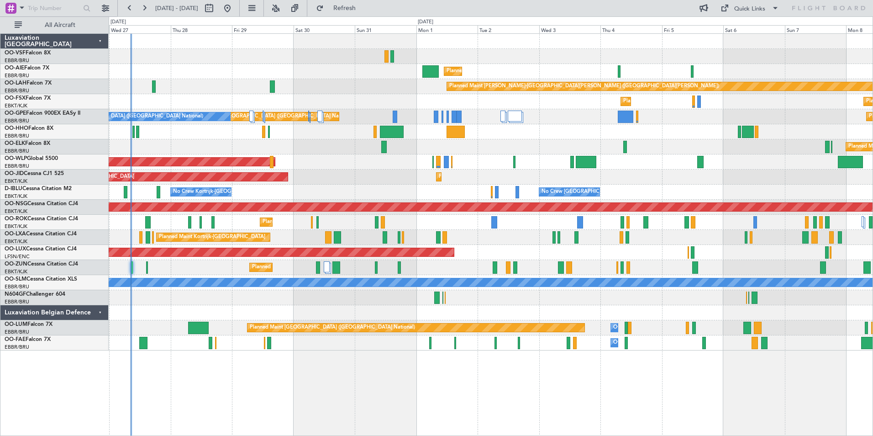
type input "0"
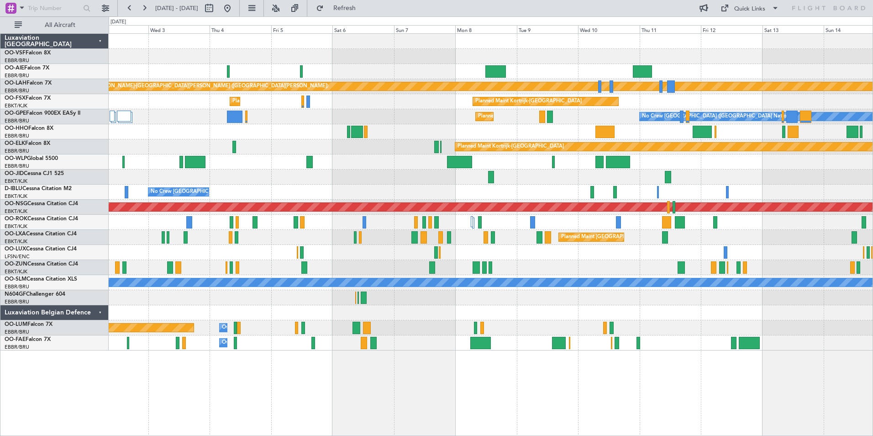
click at [319, 303] on div at bounding box center [491, 297] width 764 height 15
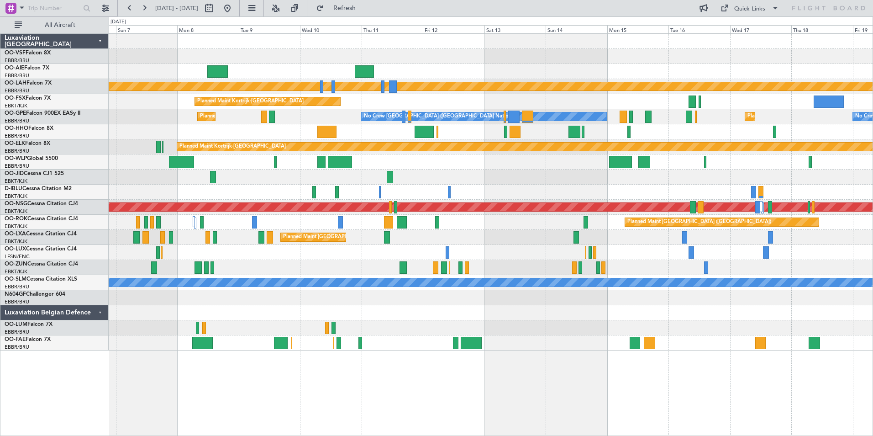
click at [154, 291] on div at bounding box center [491, 297] width 764 height 15
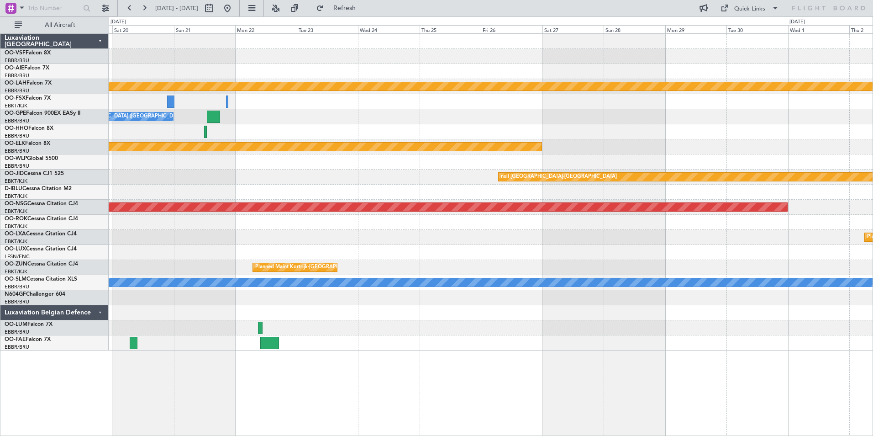
click at [63, 311] on div "Planned Maint Alton-st Louis (St Louis Regl) No Crew Brussels (Brussels Nationa…" at bounding box center [436, 225] width 873 height 419
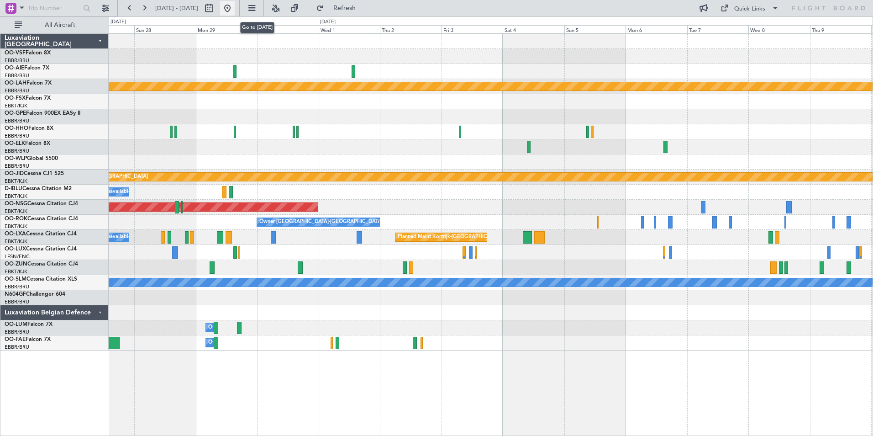
click at [235, 6] on button at bounding box center [227, 8] width 15 height 15
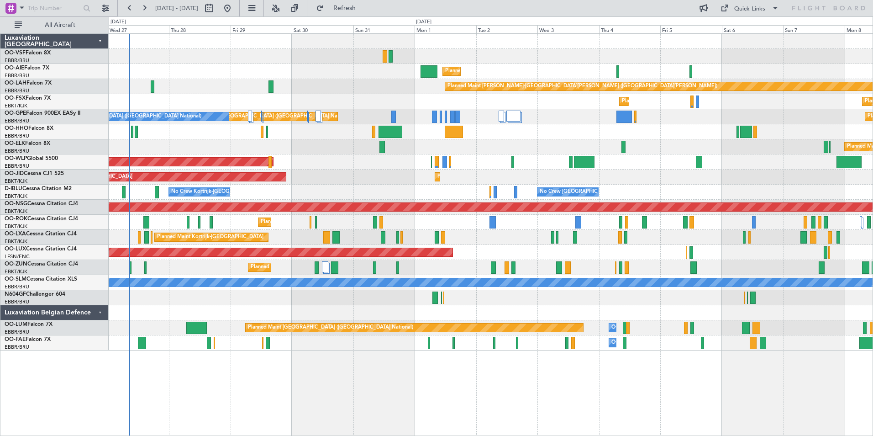
click at [217, 146] on div "Planned Maint London (Farnborough) Planned Maint Alton-st Louis (St Louis Regl)…" at bounding box center [491, 192] width 764 height 317
